Goal: Task Accomplishment & Management: Manage account settings

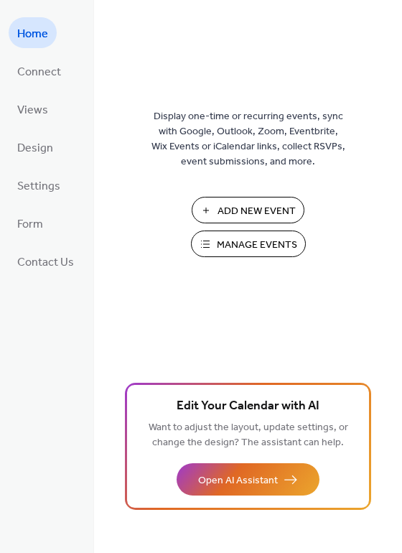
click at [240, 248] on span "Manage Events" at bounding box center [257, 245] width 80 height 15
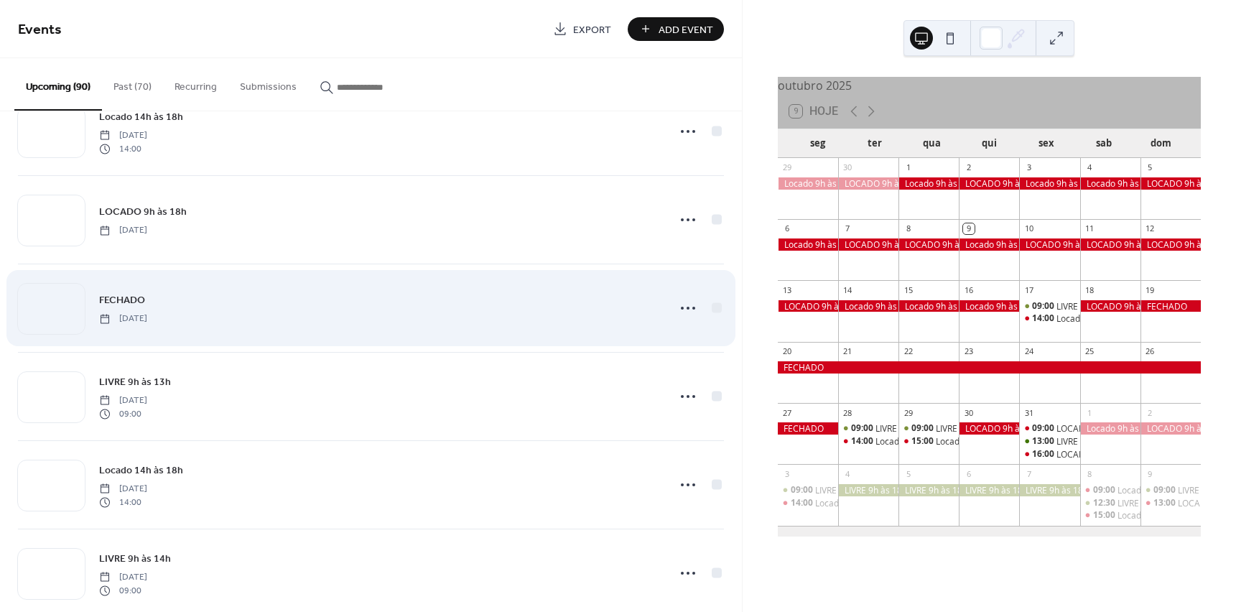
scroll to position [862, 0]
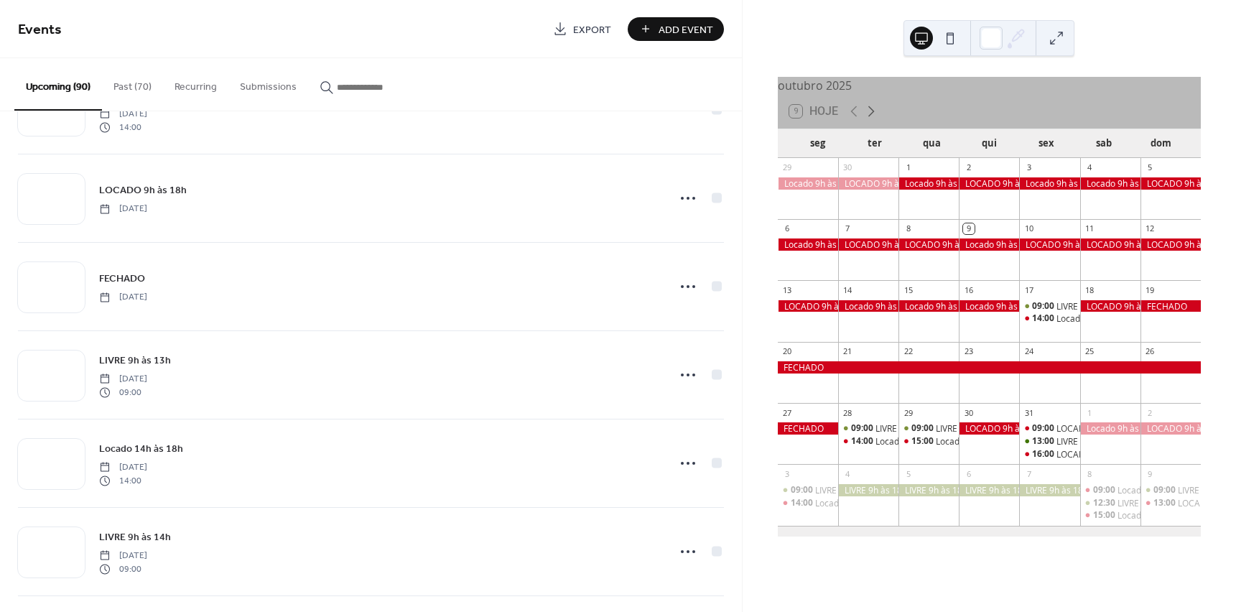
click at [873, 118] on icon at bounding box center [871, 111] width 17 height 17
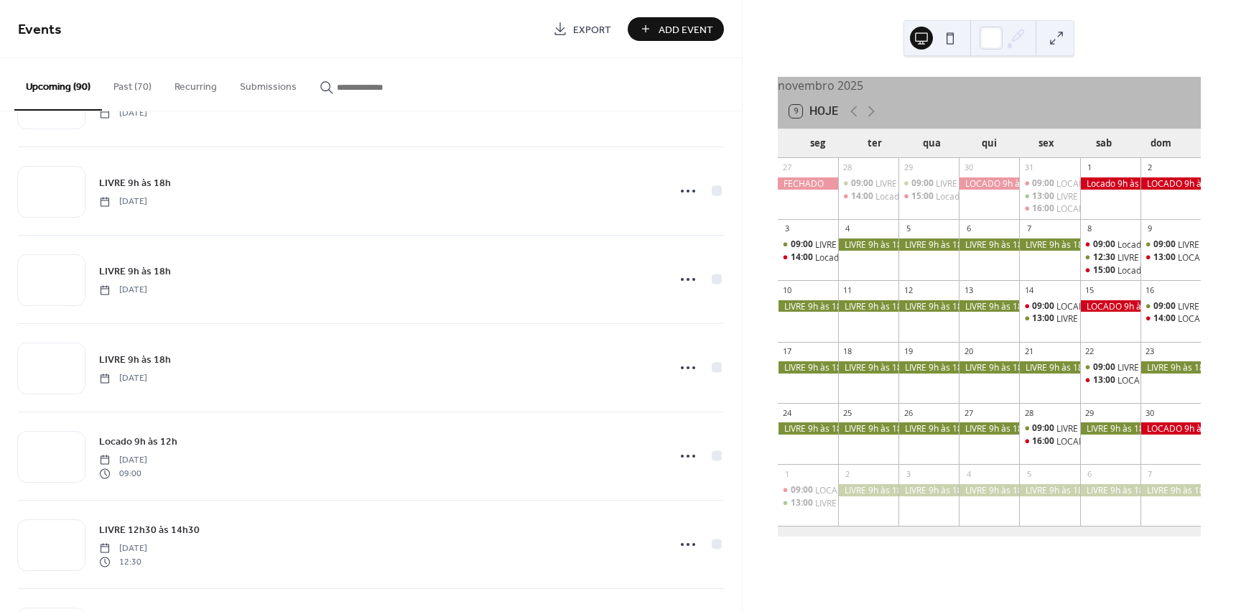
scroll to position [2264, 0]
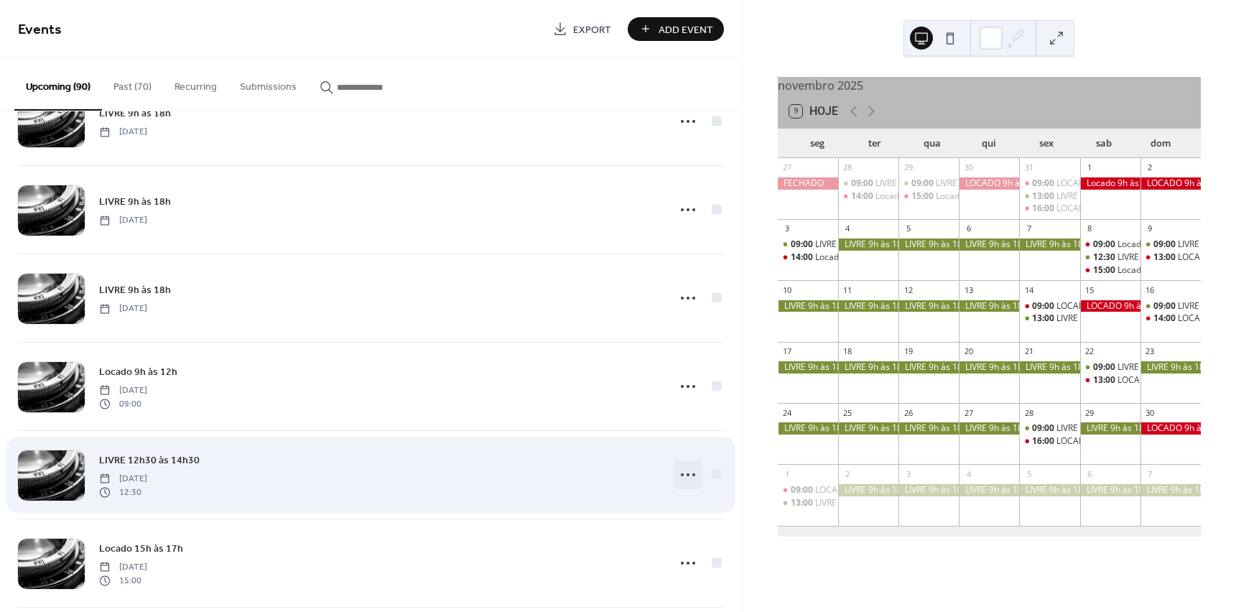
click at [685, 473] on icon at bounding box center [688, 474] width 23 height 23
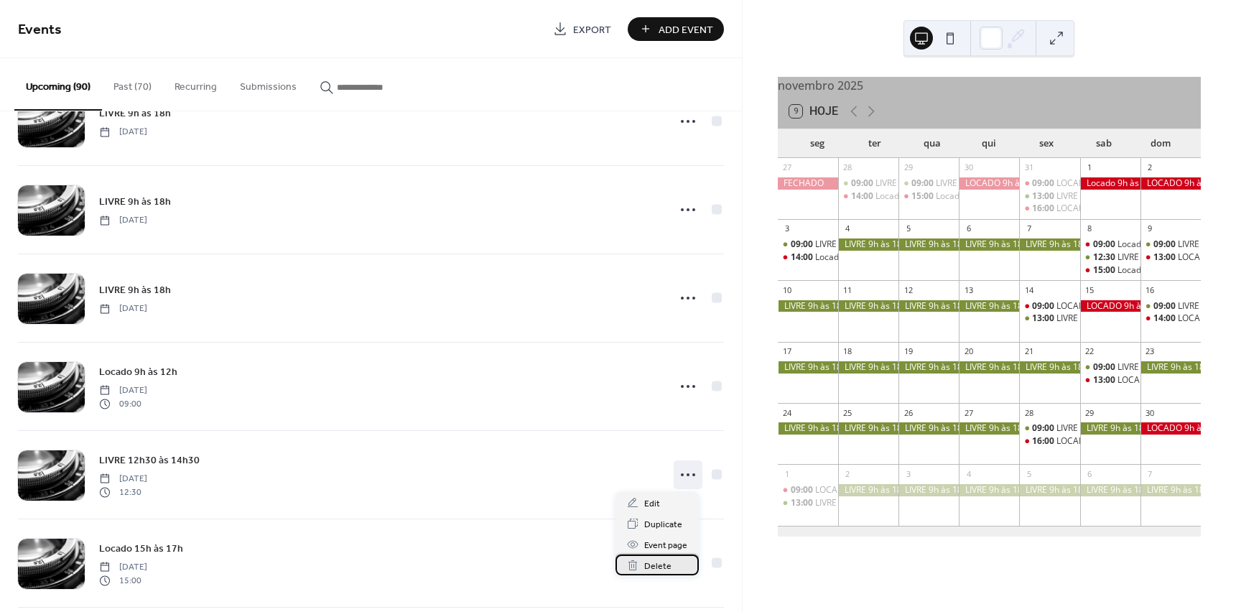
click at [669, 564] on span "Delete" at bounding box center [657, 566] width 27 height 15
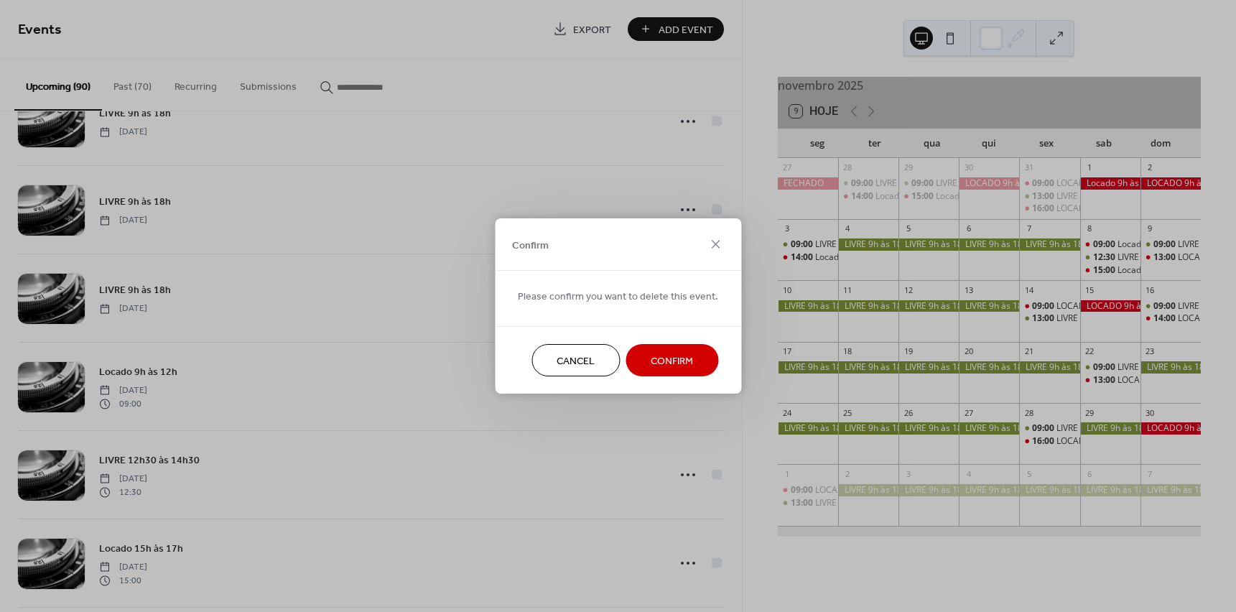
click at [687, 363] on span "Confirm" at bounding box center [672, 361] width 42 height 15
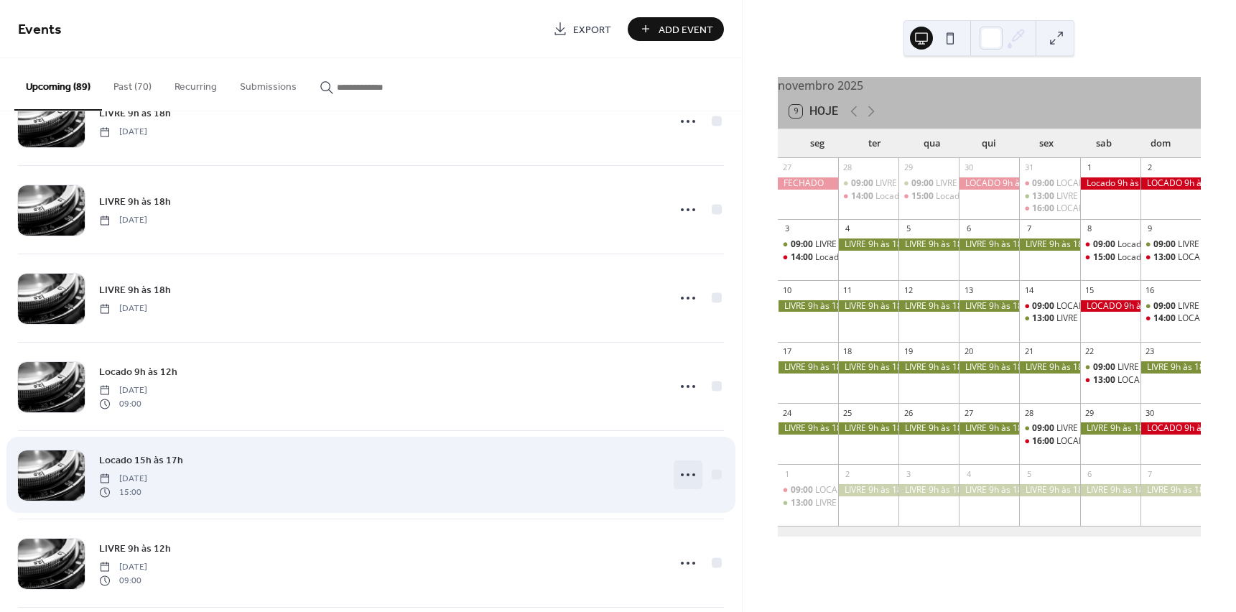
click at [687, 474] on icon at bounding box center [688, 474] width 23 height 23
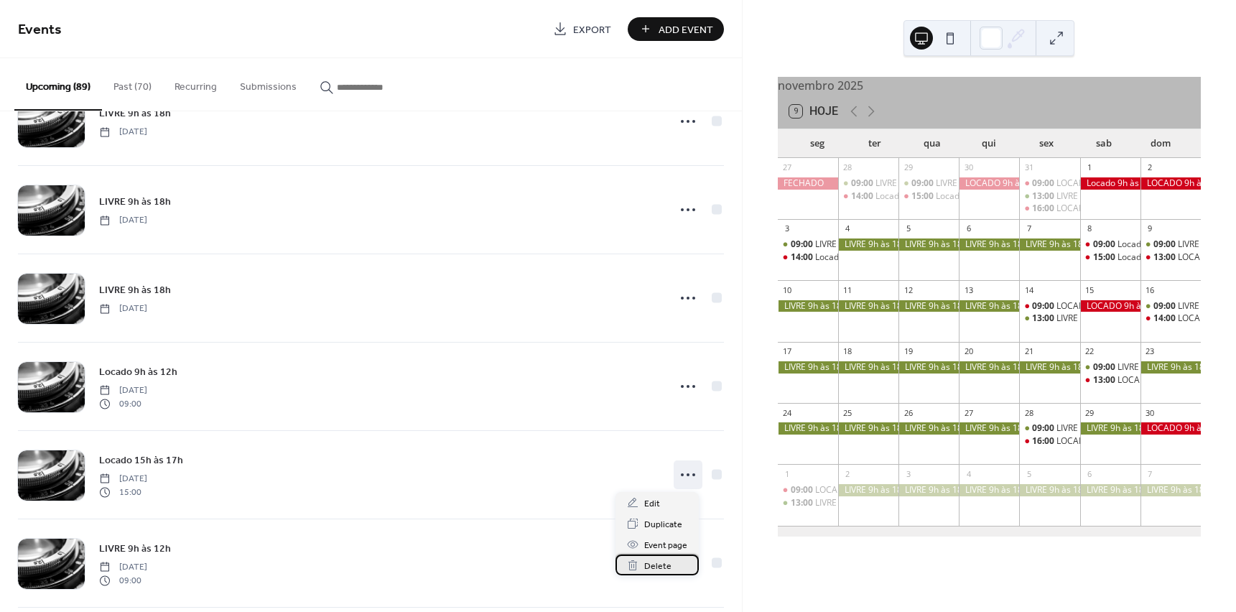
click at [663, 563] on span "Delete" at bounding box center [657, 566] width 27 height 15
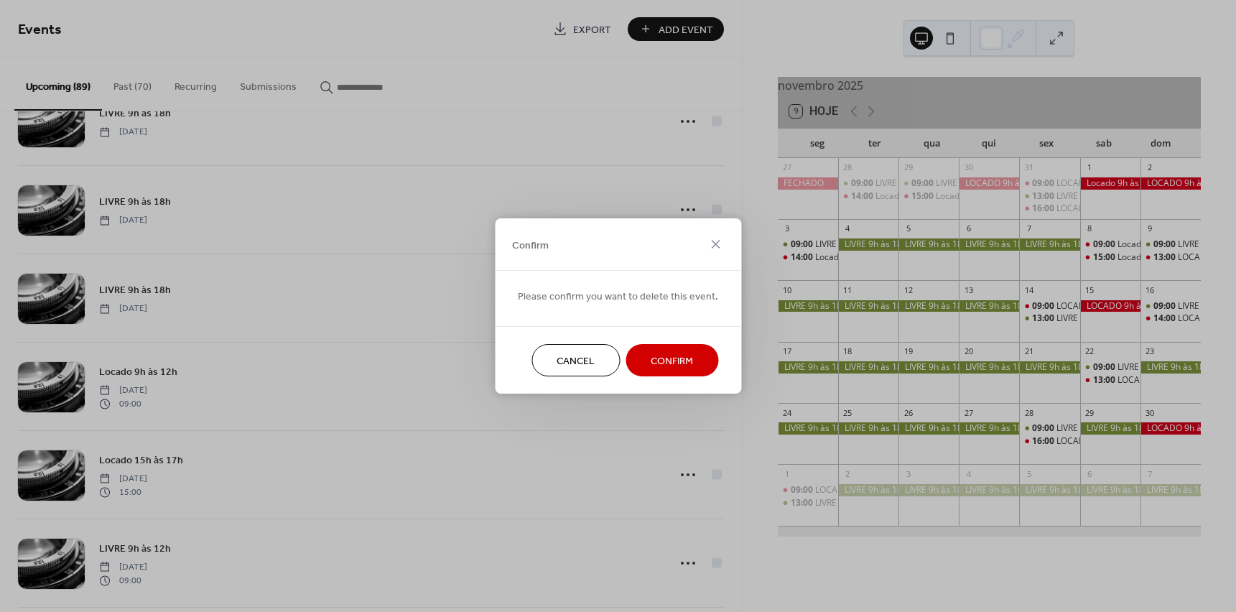
click at [680, 359] on span "Confirm" at bounding box center [672, 361] width 42 height 15
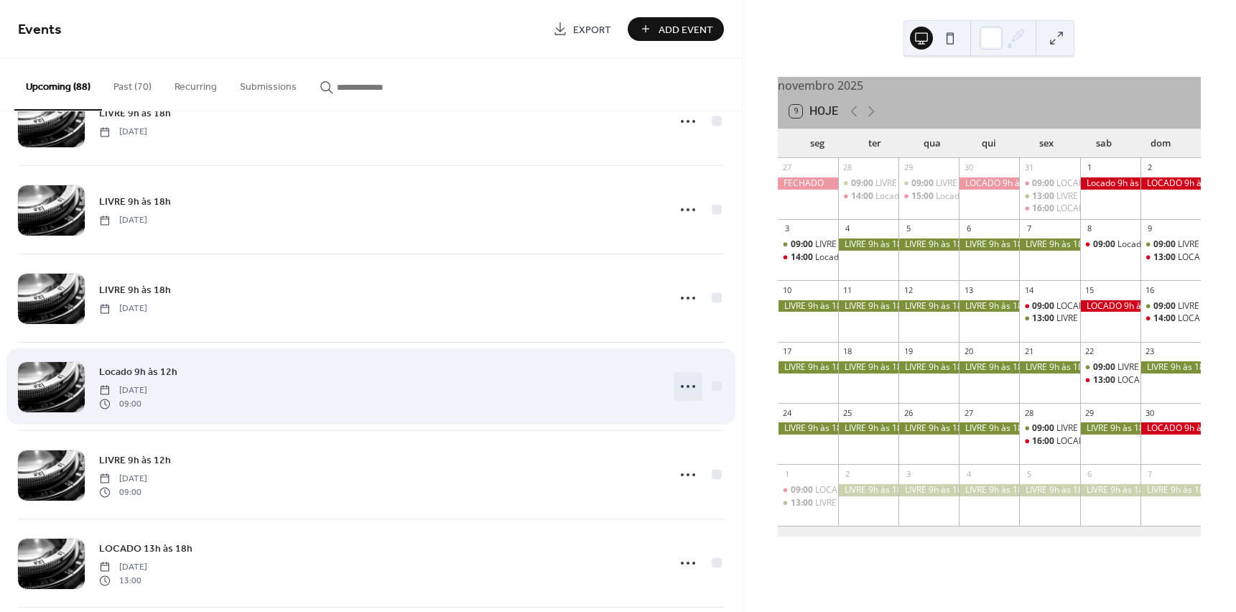
click at [687, 386] on circle at bounding box center [688, 386] width 3 height 3
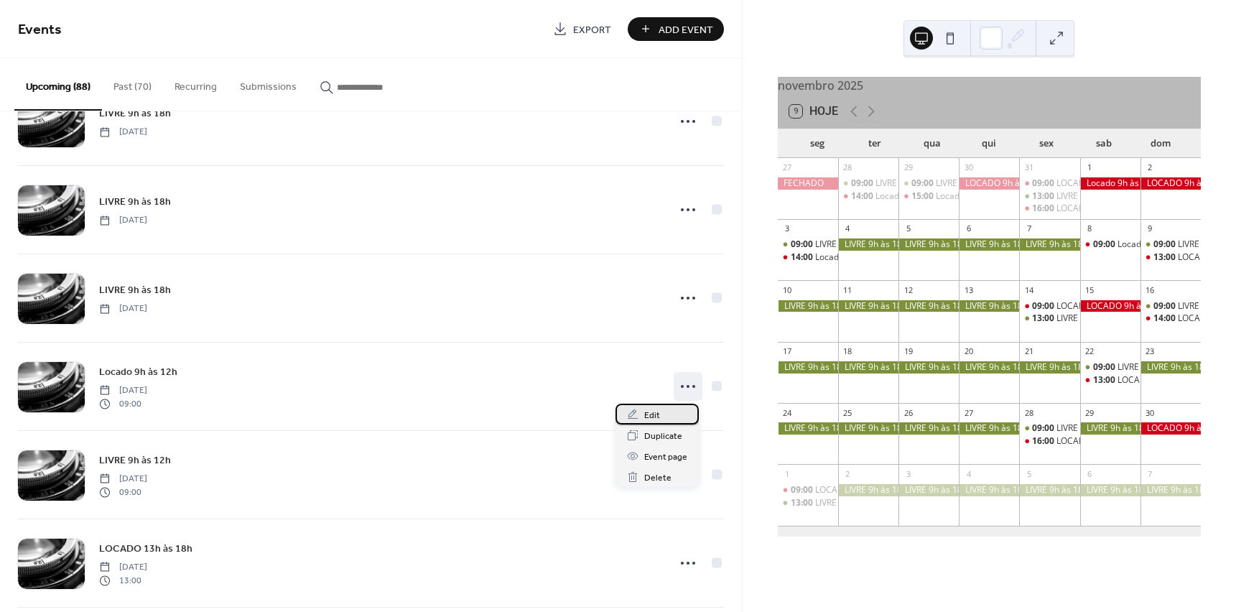
click at [664, 418] on div "Edit" at bounding box center [656, 414] width 83 height 21
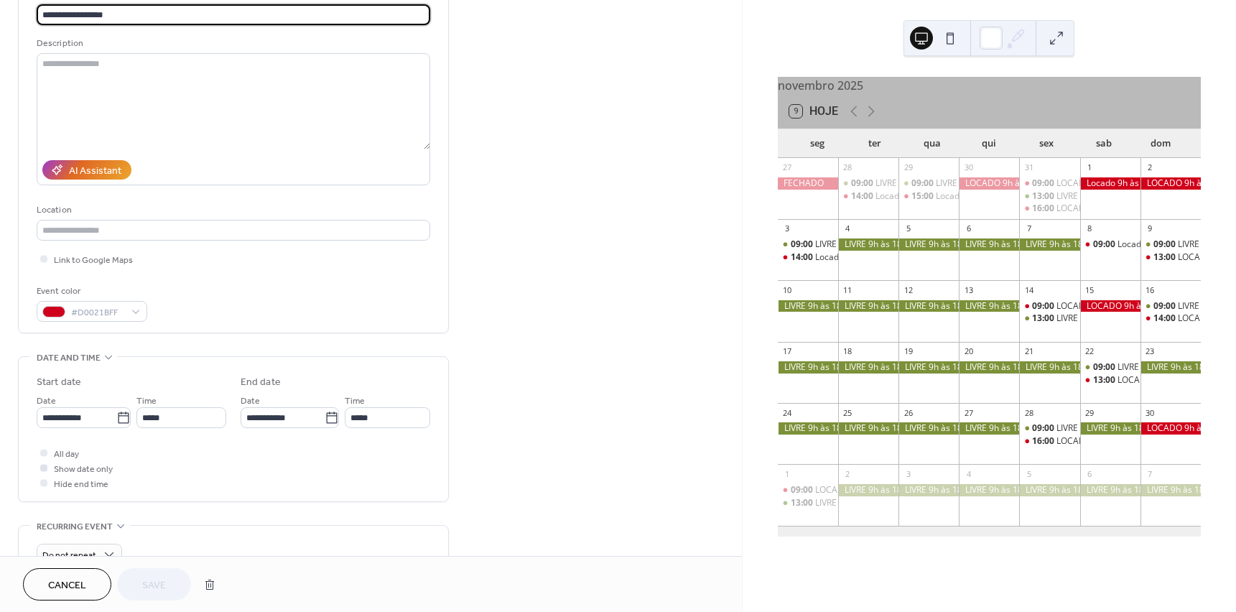
scroll to position [144, 0]
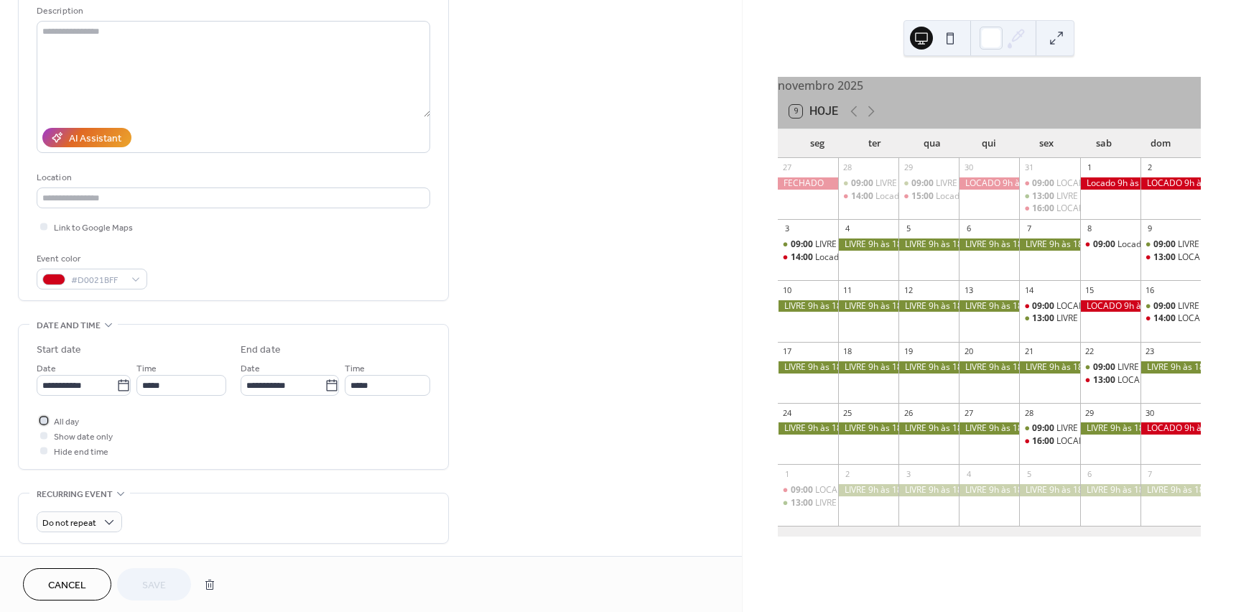
click at [44, 420] on div at bounding box center [43, 420] width 7 height 7
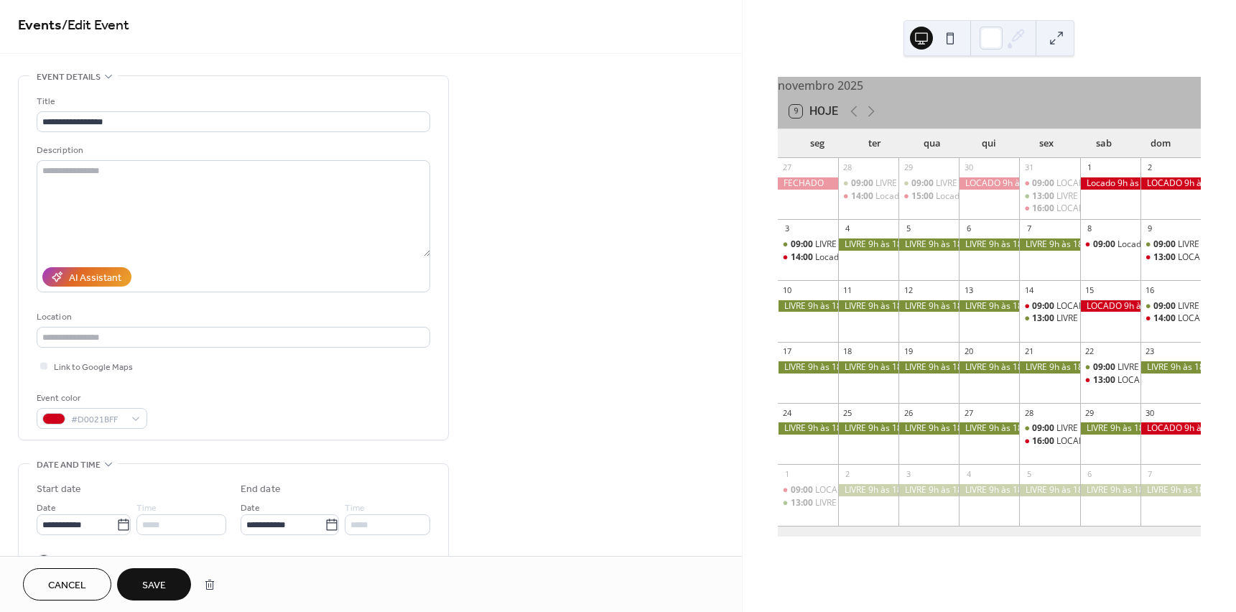
scroll to position [0, 0]
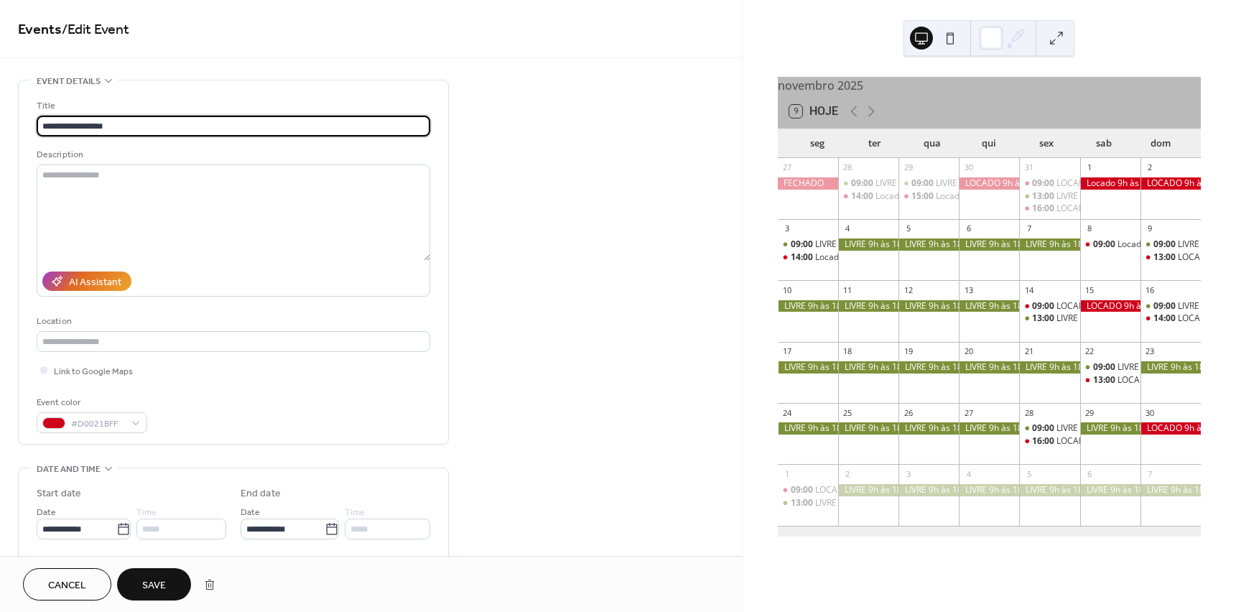
drag, startPoint x: 95, startPoint y: 125, endPoint x: 144, endPoint y: 129, distance: 49.7
click at [144, 129] on input "**********" at bounding box center [234, 126] width 394 height 21
type input "**********"
click at [160, 582] on span "Save" at bounding box center [154, 585] width 24 height 15
